Goal: Complete application form

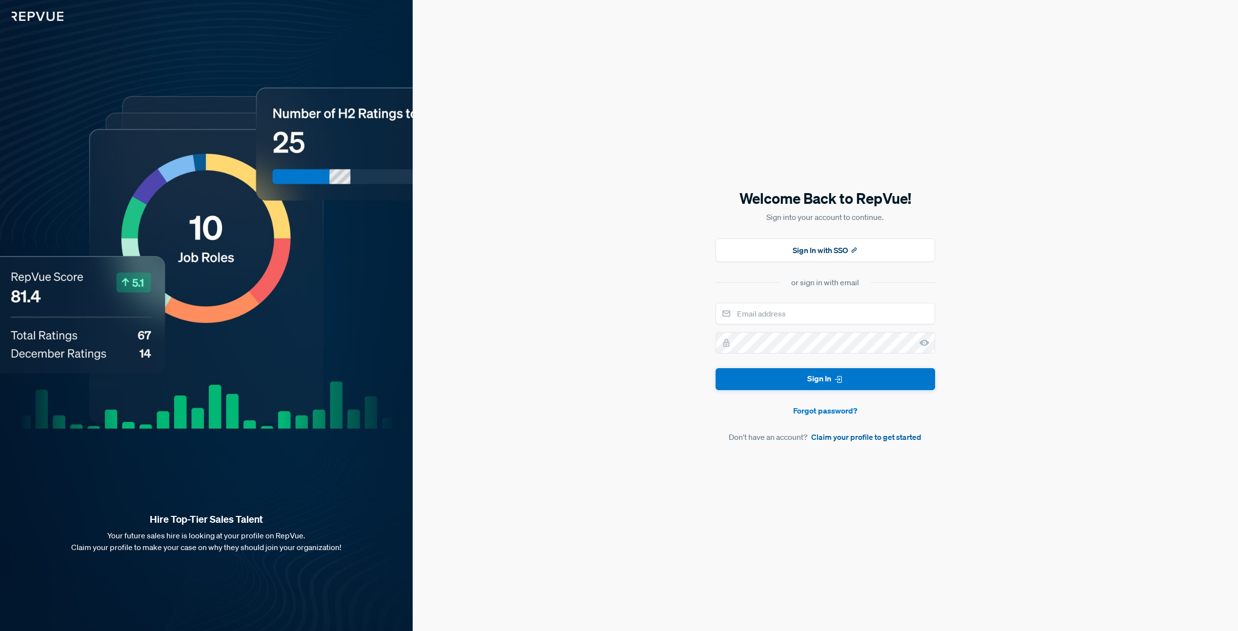
click at [831, 439] on link "Claim your profile to get started" at bounding box center [866, 437] width 110 height 12
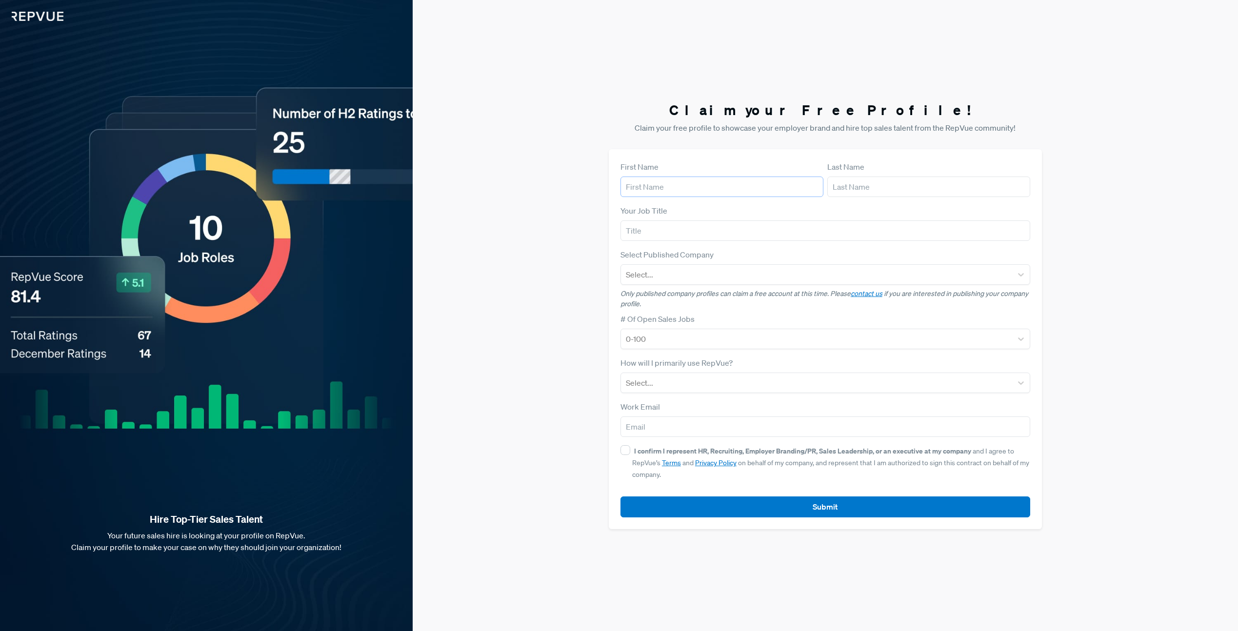
click at [711, 191] on input "text" at bounding box center [721, 187] width 203 height 20
type input "[PERSON_NAME]"
type input "Recruiting Manager"
type input "Handshak"
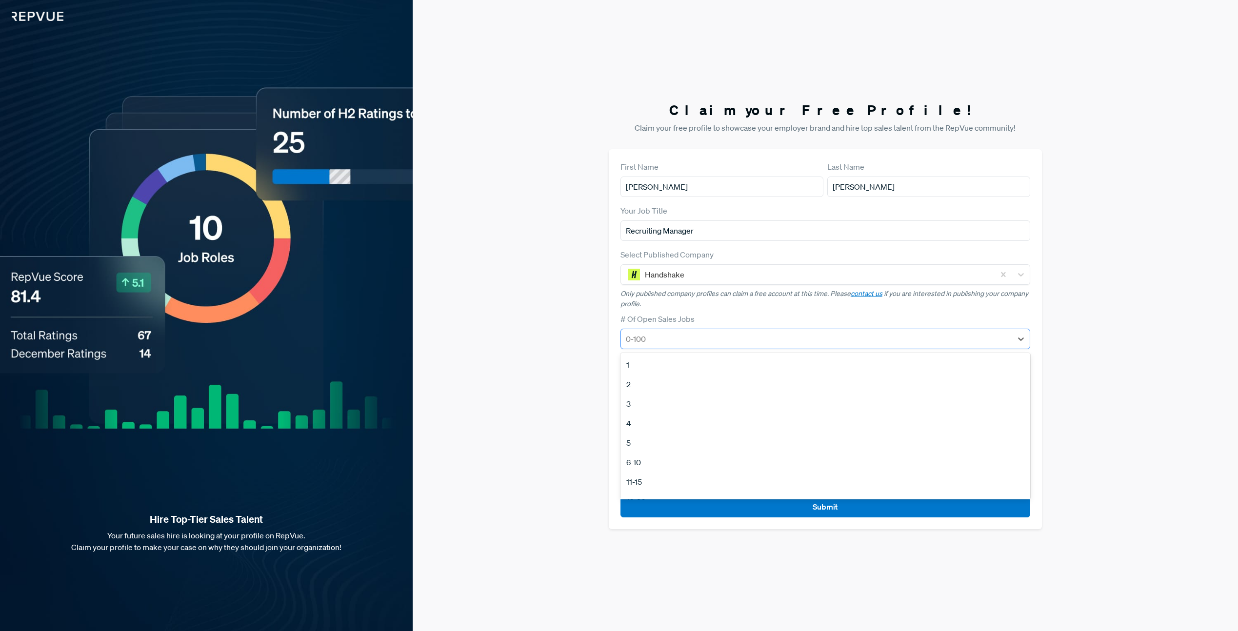
click at [680, 339] on div at bounding box center [816, 339] width 381 height 14
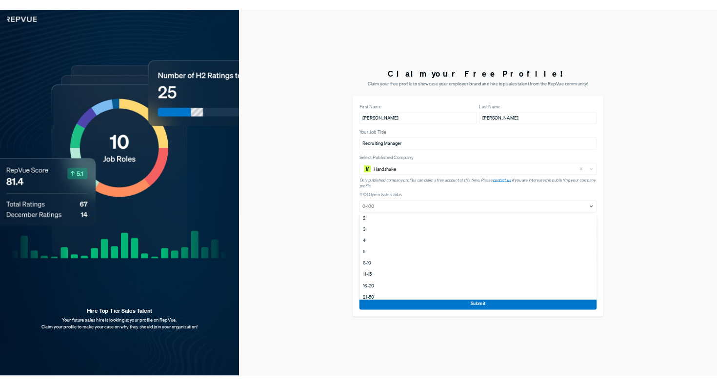
scroll to position [24, 0]
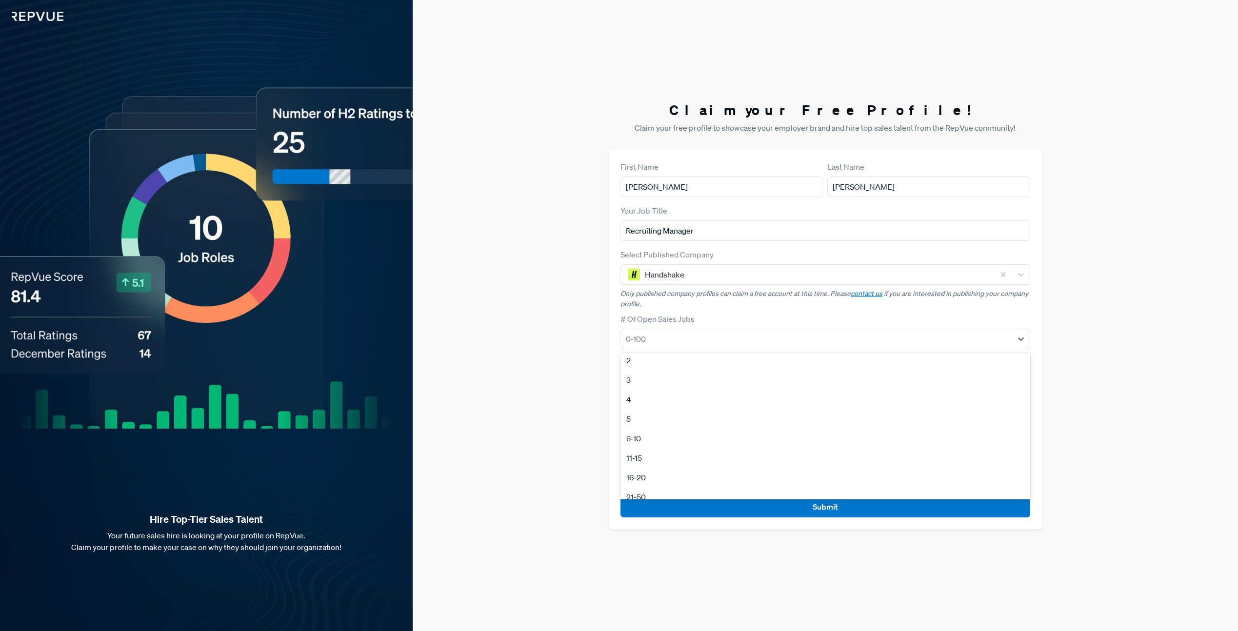
click at [647, 424] on div "5" at bounding box center [825, 419] width 410 height 20
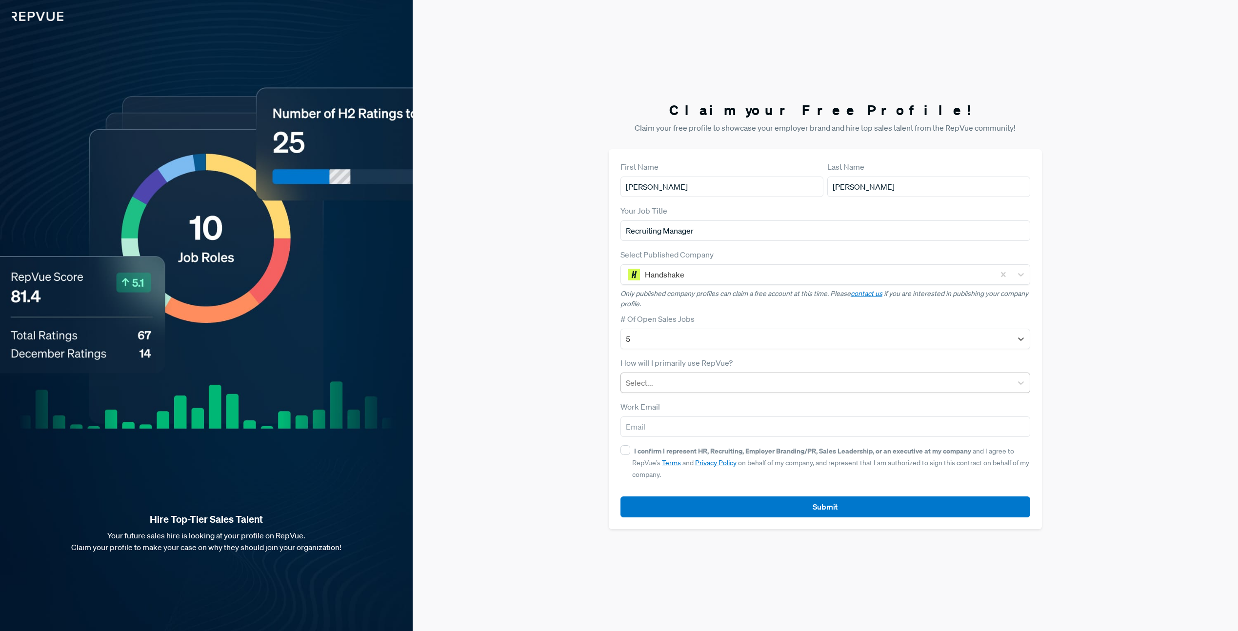
click at [669, 389] on div at bounding box center [816, 383] width 381 height 14
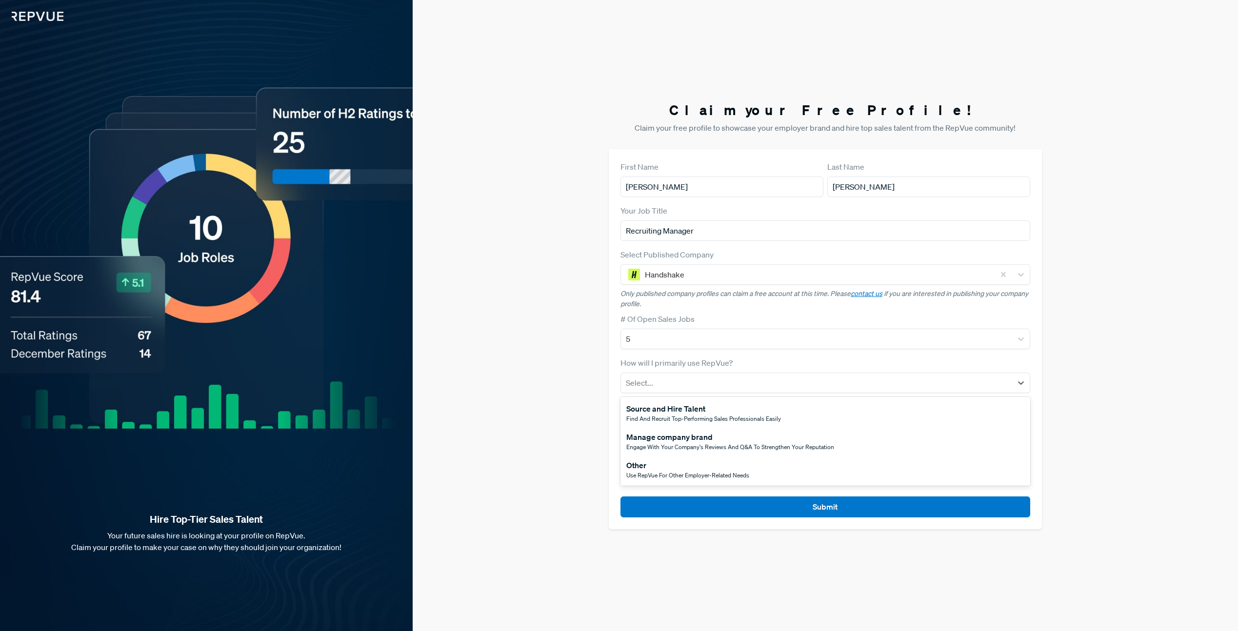
click at [677, 452] on div "Manage company brand Engage with your company's reviews and Q&A to strengthen y…" at bounding box center [825, 441] width 410 height 28
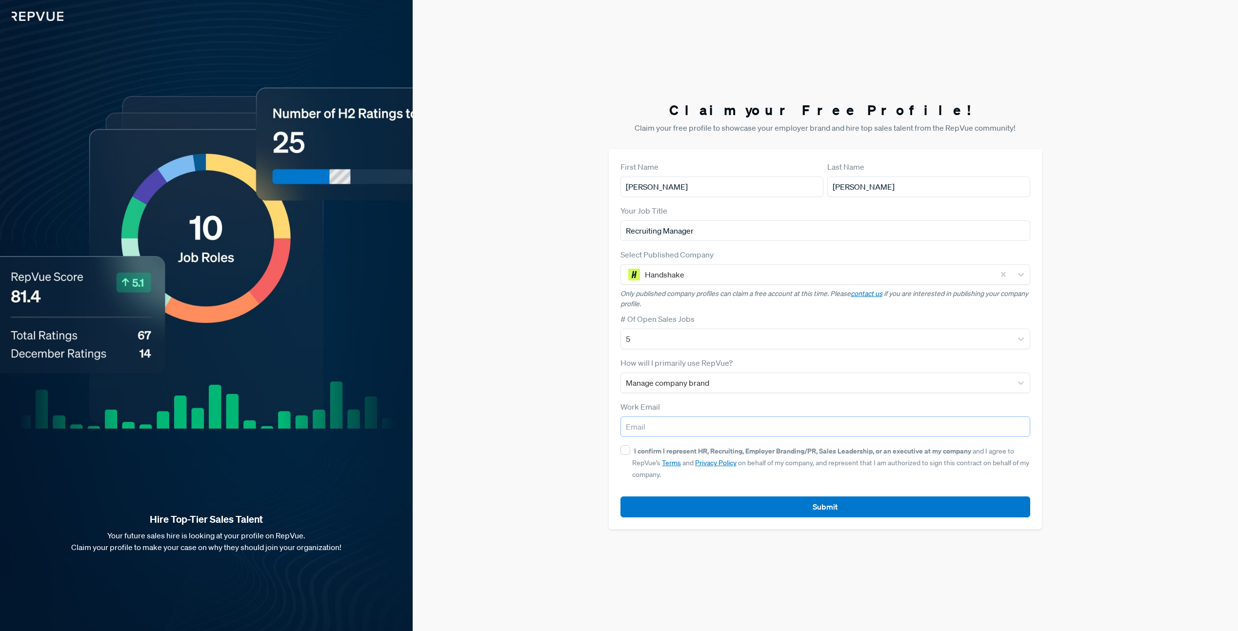
click at [685, 428] on input "email" at bounding box center [825, 427] width 410 height 20
type input "[PERSON_NAME][EMAIL_ADDRESS][PERSON_NAME][DOMAIN_NAME]"
click at [626, 448] on input "I confirm I represent HR, Recruiting, Employer Branding/PR, Sales Leadership, o…" at bounding box center [625, 450] width 10 height 10
checkbox input "true"
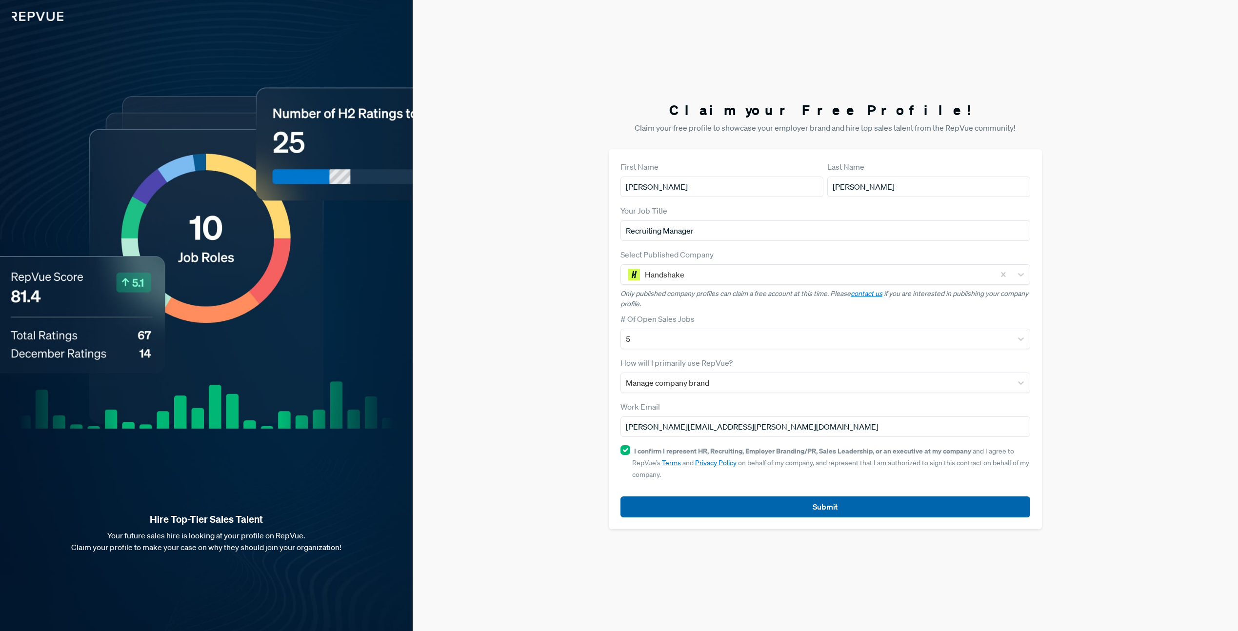
click at [759, 507] on button "Submit" at bounding box center [825, 506] width 410 height 21
